Goal: Information Seeking & Learning: Learn about a topic

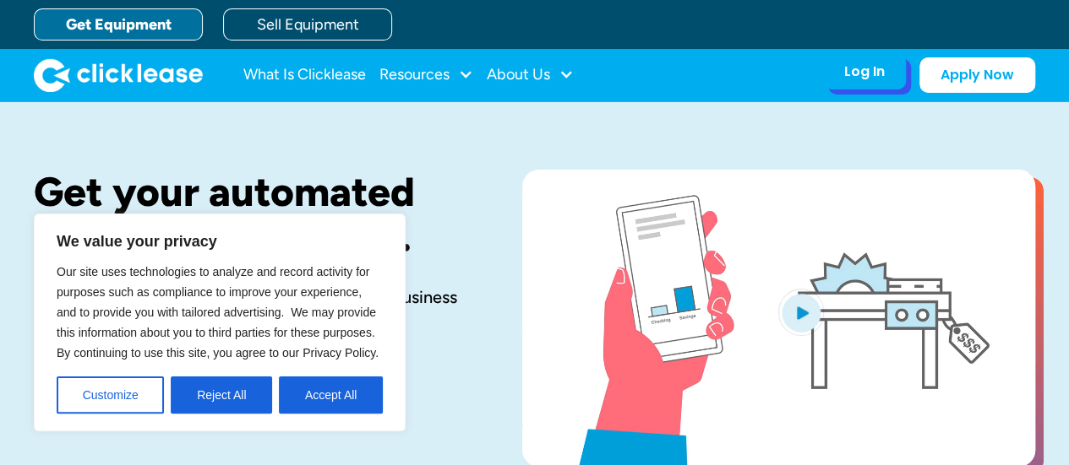
click at [869, 68] on div "Log In" at bounding box center [864, 71] width 41 height 17
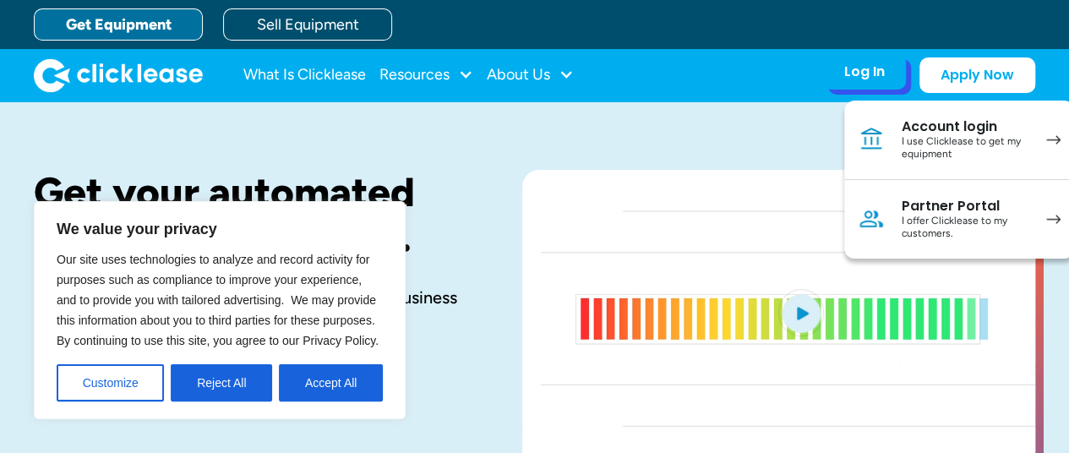
click at [929, 136] on div "I use Clicklease to get my equipment" at bounding box center [965, 148] width 128 height 26
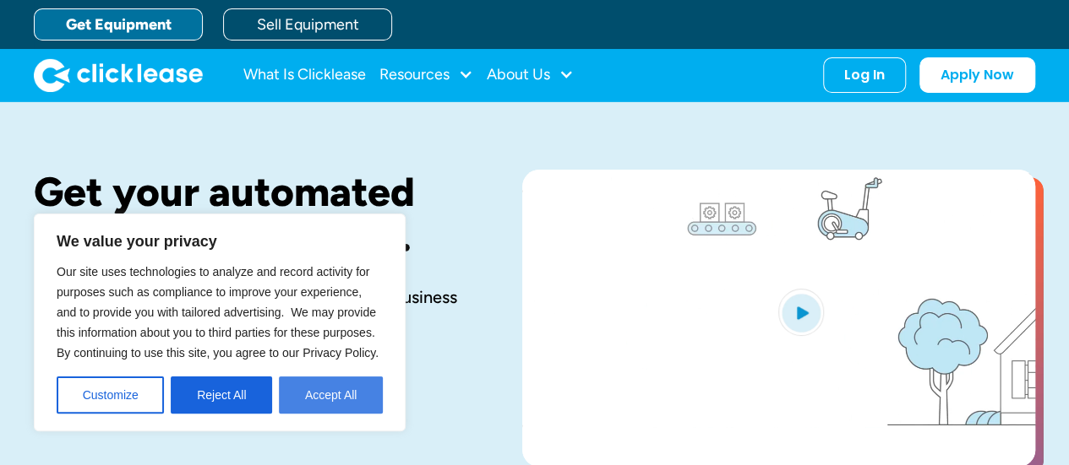
click at [329, 395] on button "Accept All" at bounding box center [331, 395] width 104 height 37
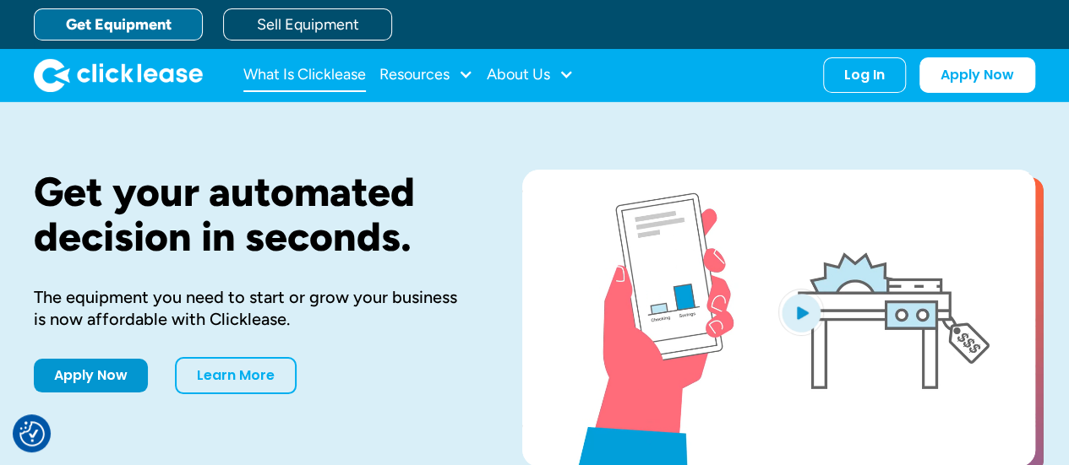
click at [323, 70] on link "What Is Clicklease" at bounding box center [304, 75] width 122 height 34
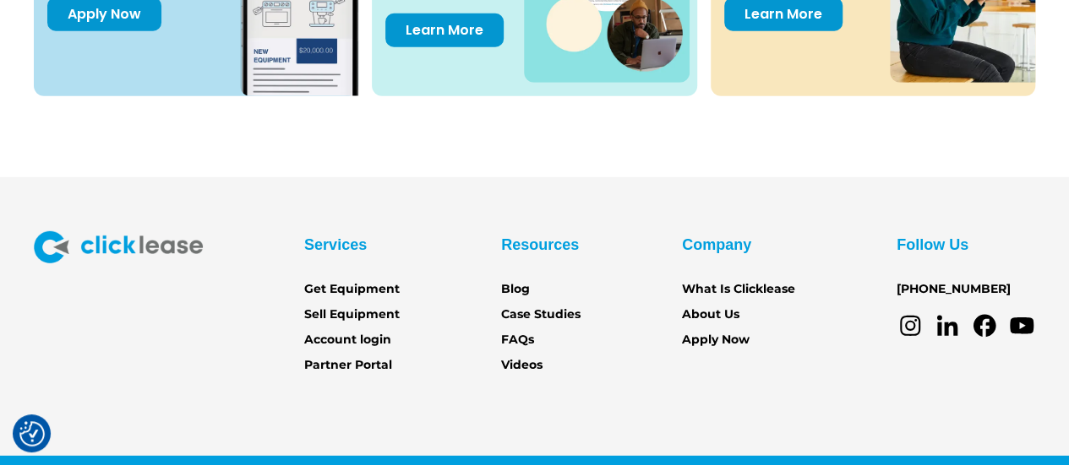
scroll to position [2490, 0]
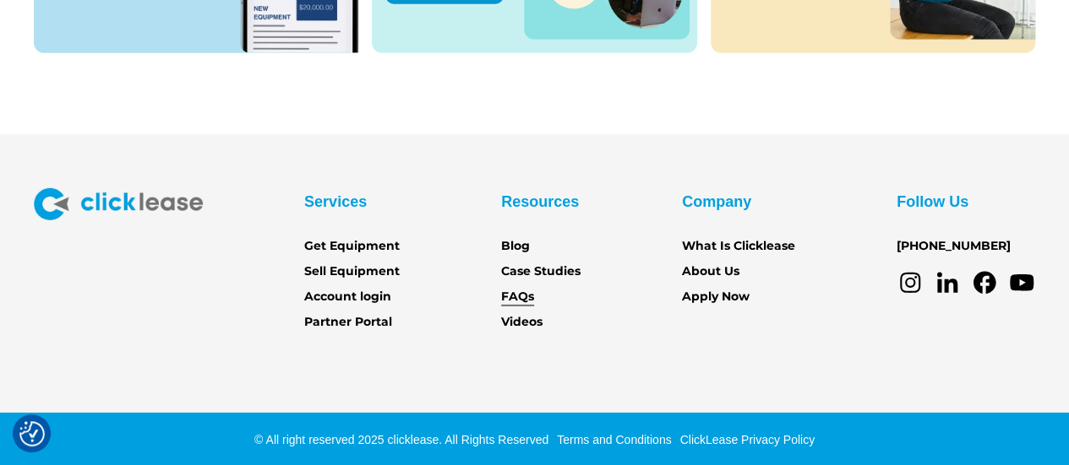
click at [517, 291] on link "FAQs" at bounding box center [517, 297] width 33 height 19
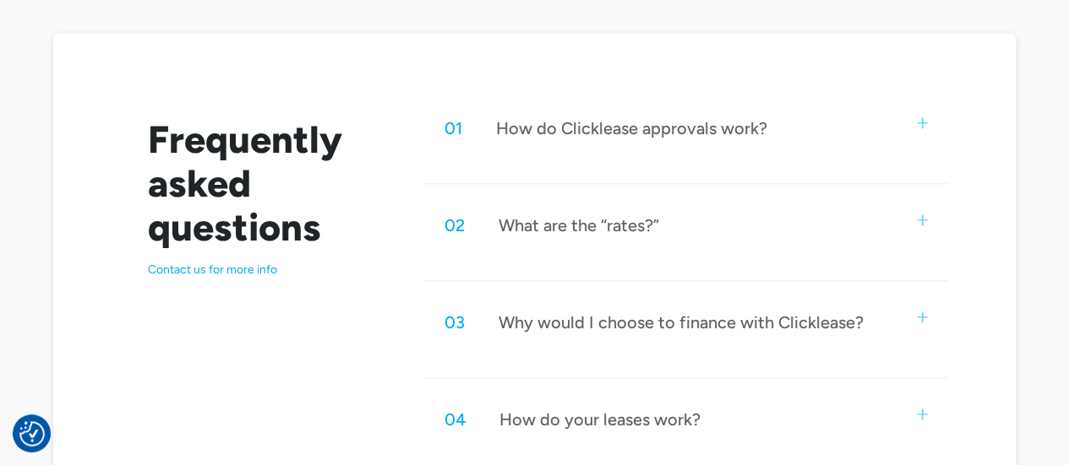
scroll to position [830, 0]
click at [689, 202] on div "02 What are the “rates?”" at bounding box center [685, 225] width 524 height 56
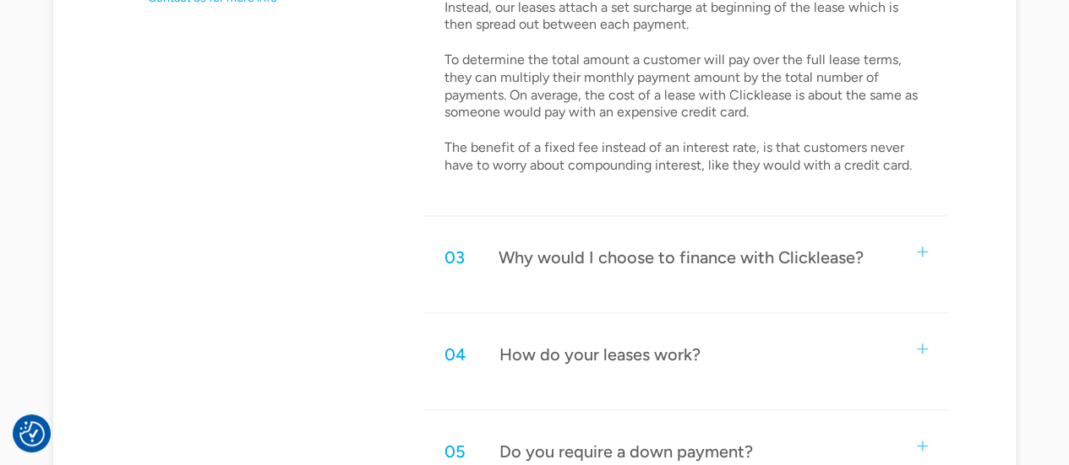
scroll to position [1102, 0]
click at [638, 266] on div "03 Why would I choose to finance with Clicklease?" at bounding box center [685, 256] width 524 height 56
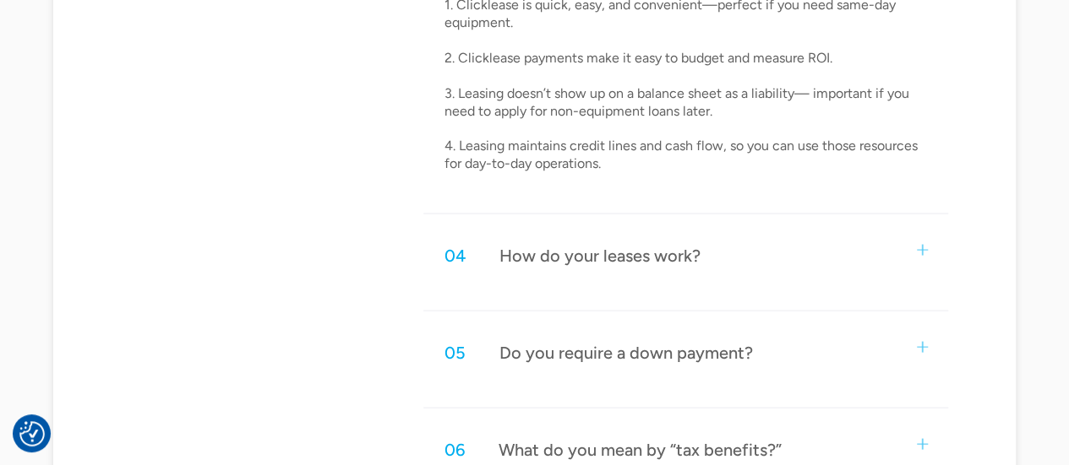
scroll to position [1548, 0]
click at [624, 258] on div "How do your leases work?" at bounding box center [598, 254] width 201 height 22
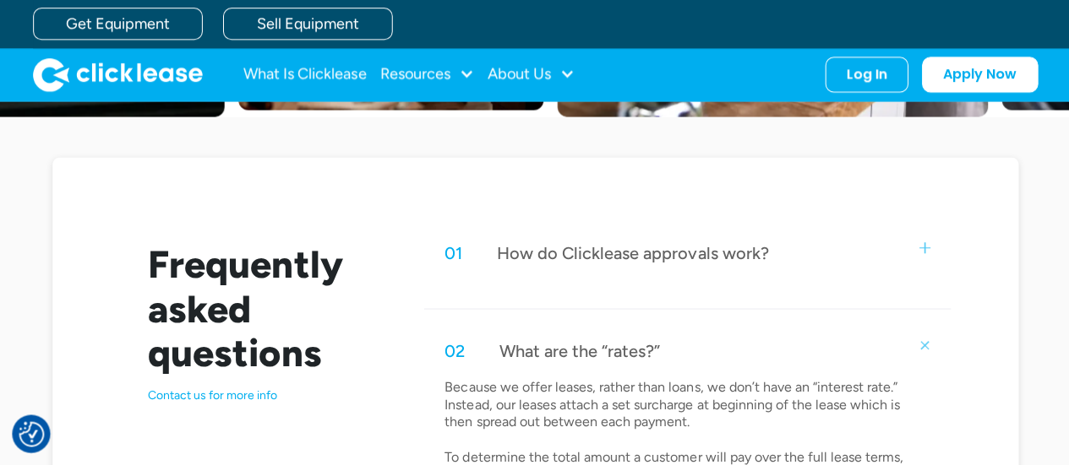
scroll to position [703, 0]
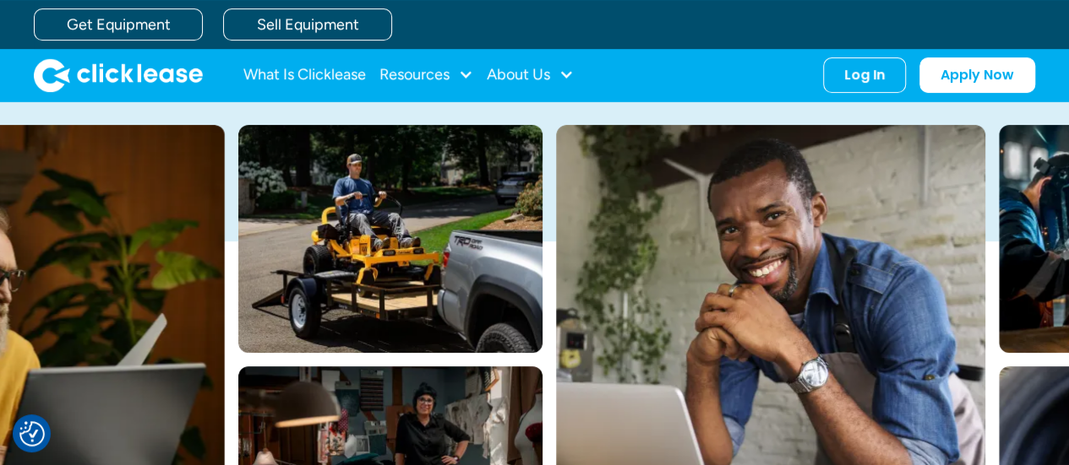
scroll to position [0, 0]
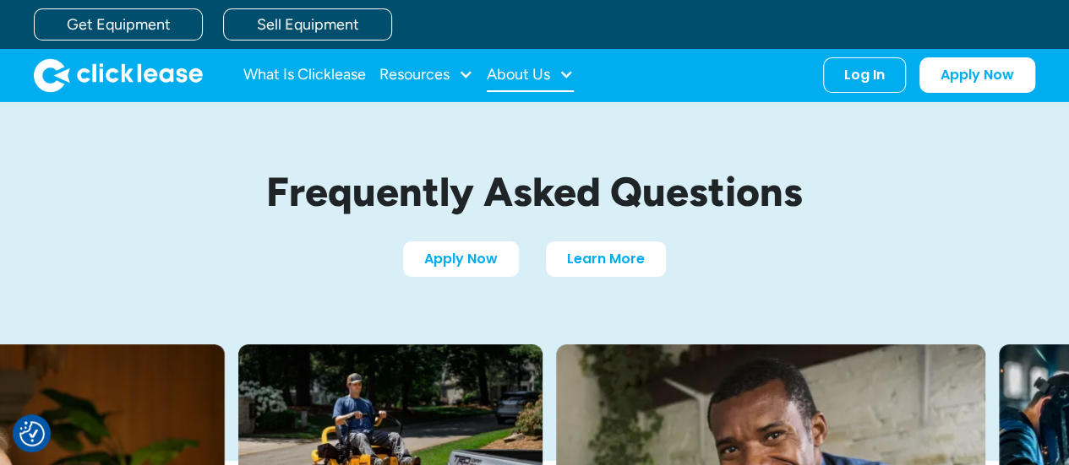
click at [572, 62] on div "About Us" at bounding box center [530, 75] width 87 height 34
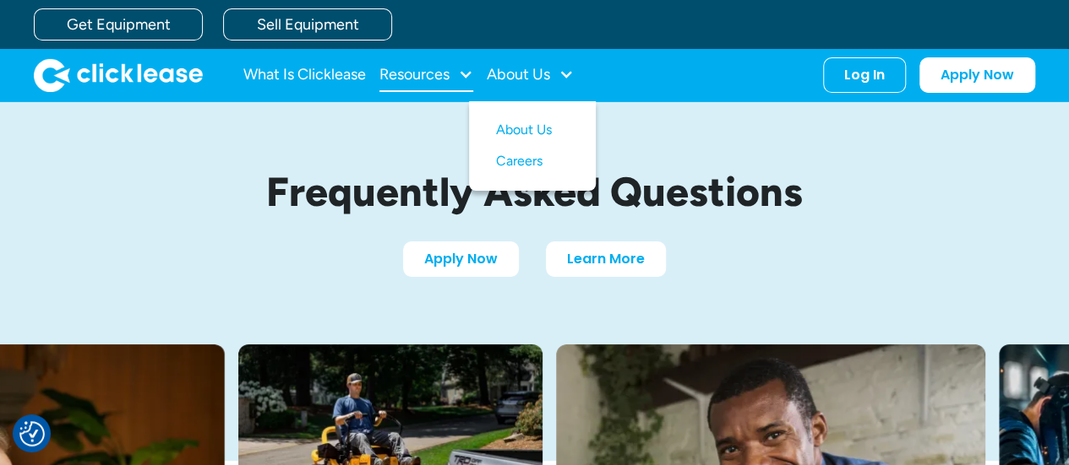
click at [437, 74] on div "Resources" at bounding box center [414, 74] width 70 height 0
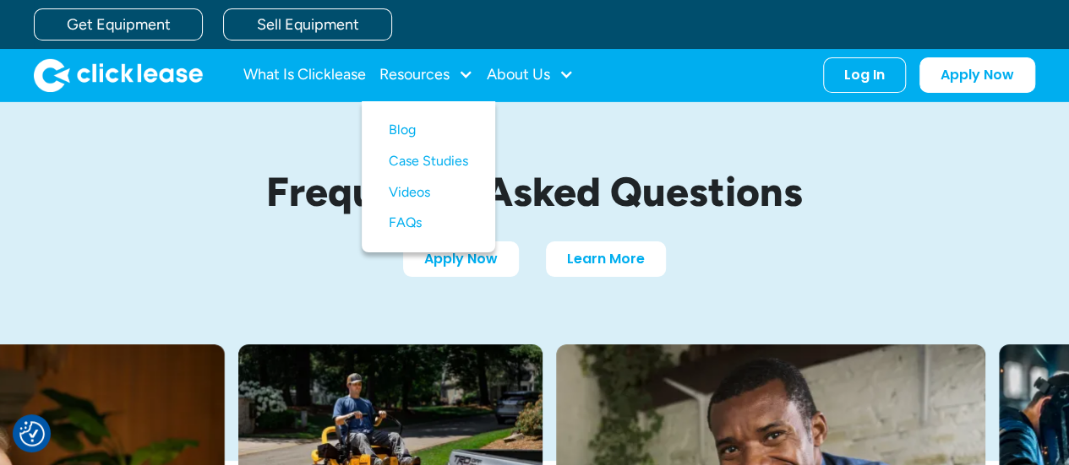
click at [723, 90] on nav "What Is Clicklease Resources Blog Case Studies Videos FAQs About Us About Us Ca…" at bounding box center [639, 74] width 792 height 35
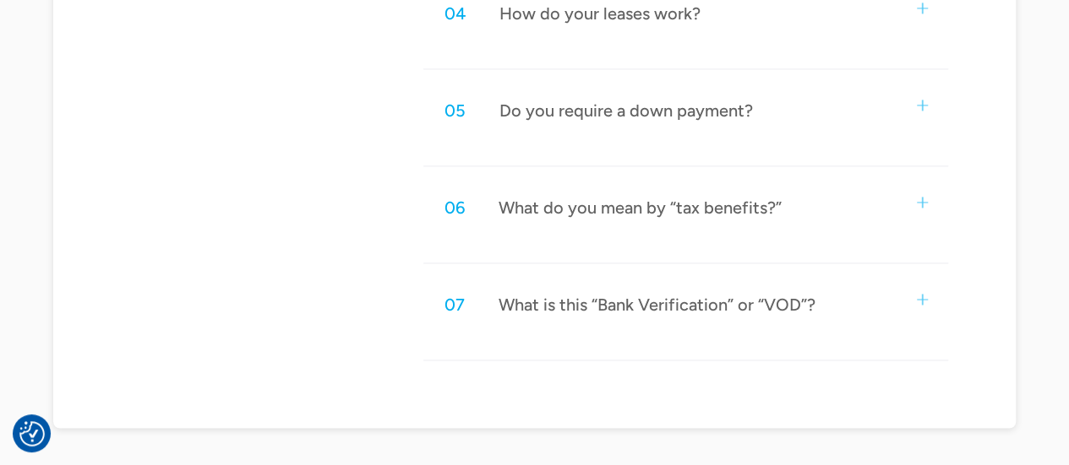
scroll to position [1237, 0]
click at [590, 222] on div "06 What do you mean by “tax benefits?”" at bounding box center [685, 206] width 524 height 56
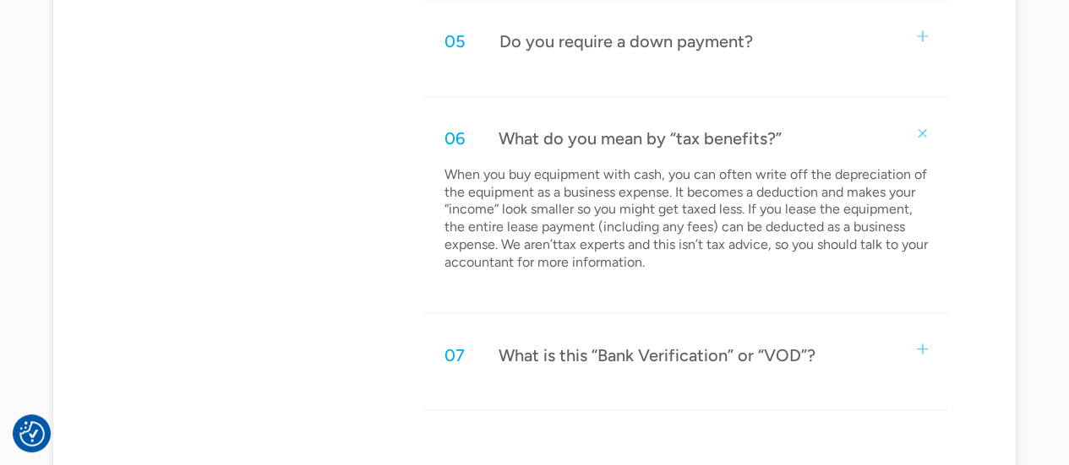
scroll to position [1306, 0]
click at [629, 342] on div "What is this “Bank Verification” or “VOD”?" at bounding box center [656, 353] width 317 height 22
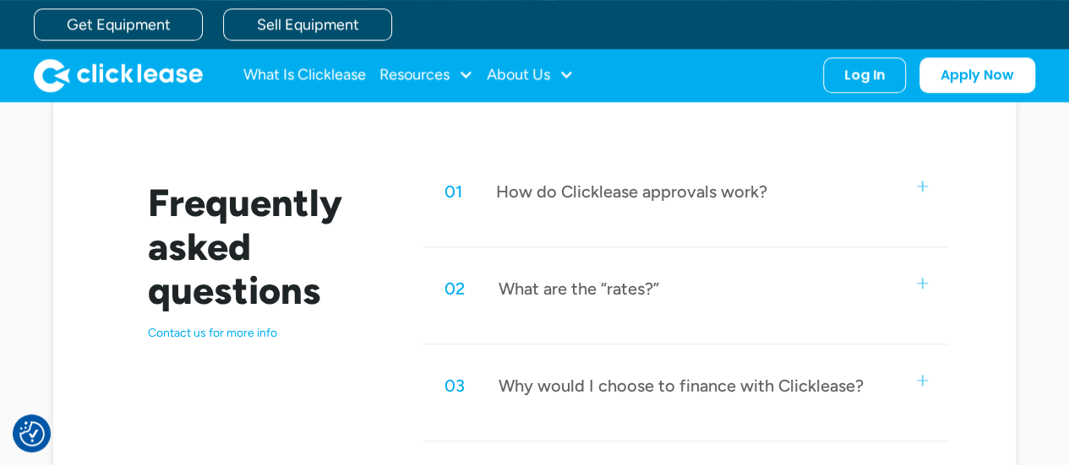
scroll to position [764, 0]
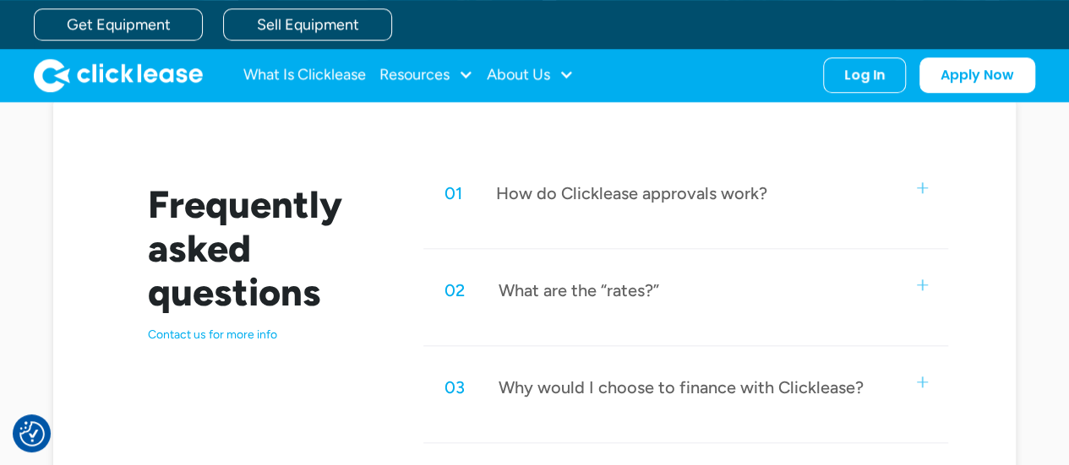
click at [656, 204] on div "01 How do Clicklease approvals work?" at bounding box center [685, 194] width 524 height 56
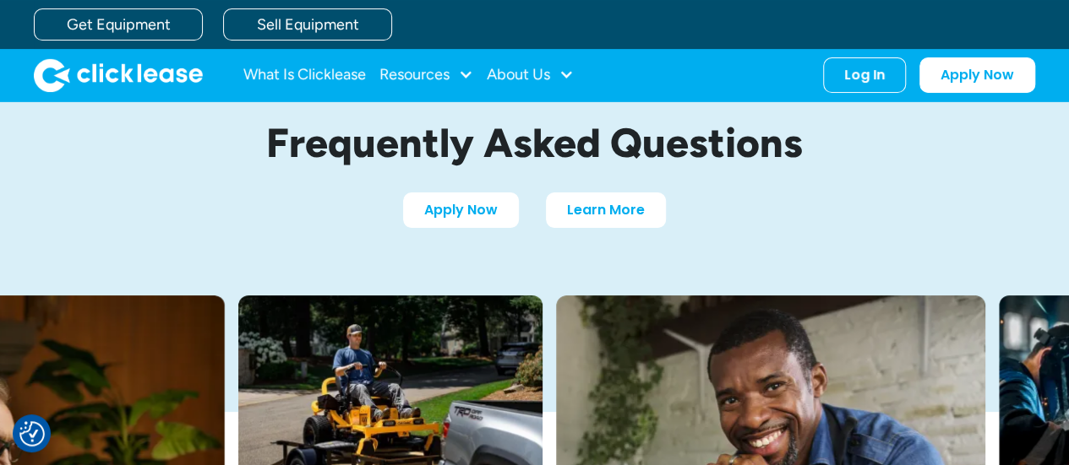
scroll to position [0, 0]
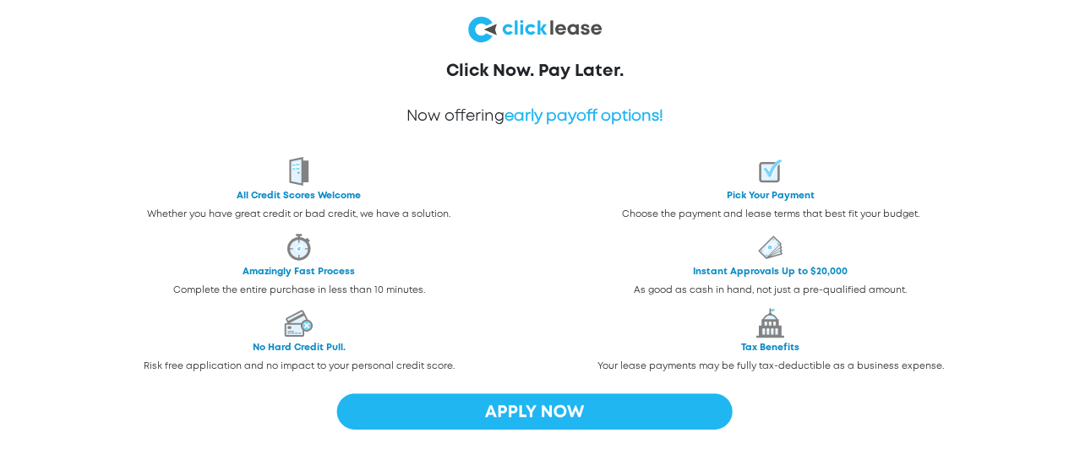
scroll to position [10, 0]
